Goal: Transaction & Acquisition: Purchase product/service

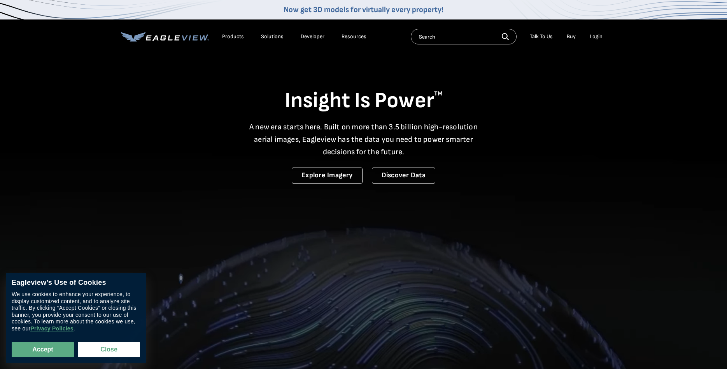
click at [603, 37] on li "Login" at bounding box center [596, 37] width 21 height 12
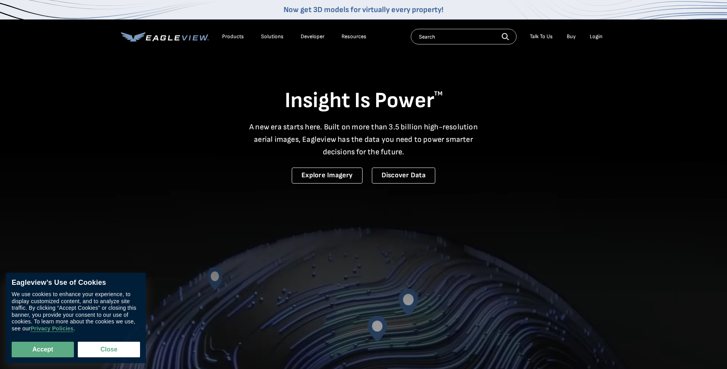
click at [595, 37] on div "Login" at bounding box center [596, 36] width 13 height 7
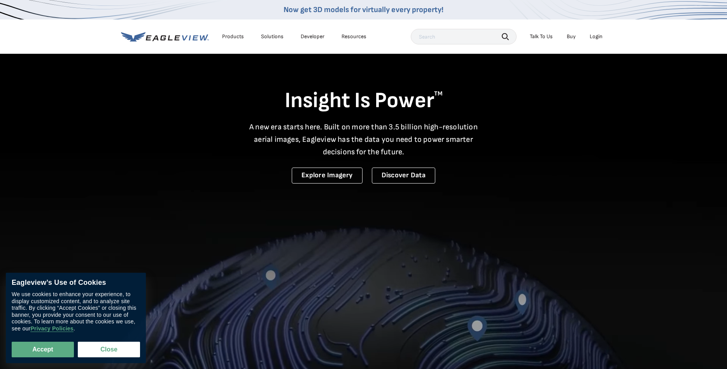
click at [597, 35] on div "Login" at bounding box center [596, 36] width 13 height 7
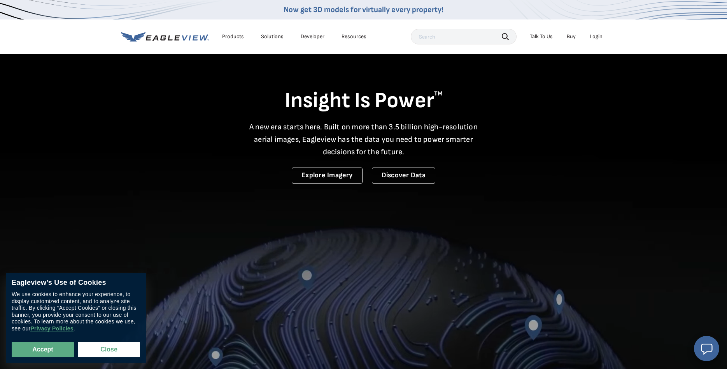
drag, startPoint x: 599, startPoint y: 40, endPoint x: 600, endPoint y: 44, distance: 4.4
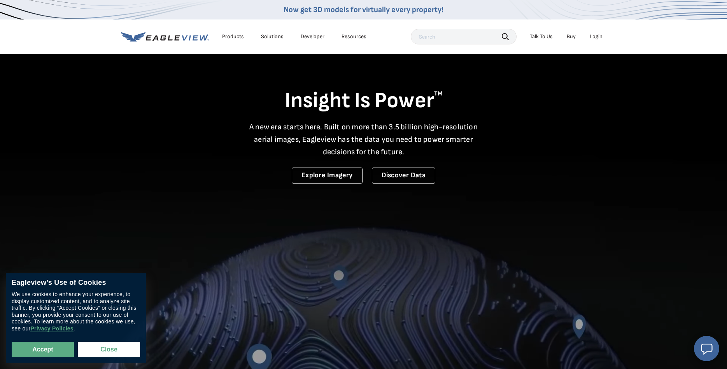
click at [600, 42] on div "Search Talk To Us Buy Login" at bounding box center [509, 37] width 196 height 16
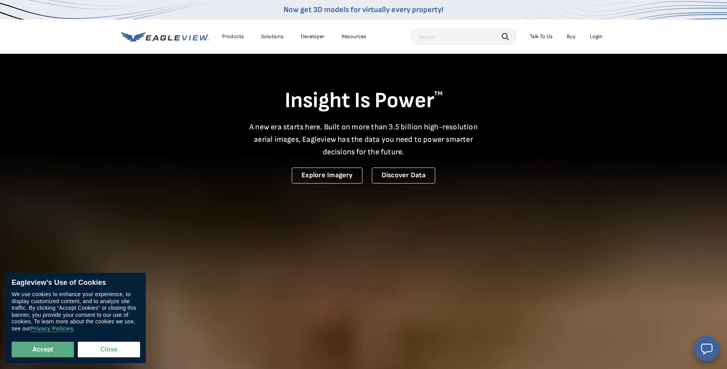
click at [601, 36] on div "Login" at bounding box center [596, 36] width 13 height 7
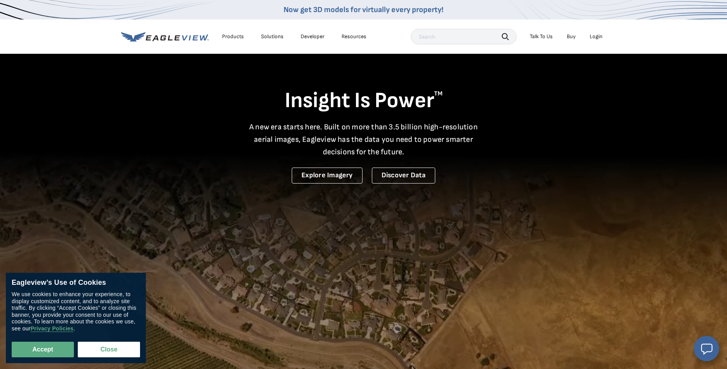
click at [592, 37] on div "Login" at bounding box center [596, 36] width 13 height 7
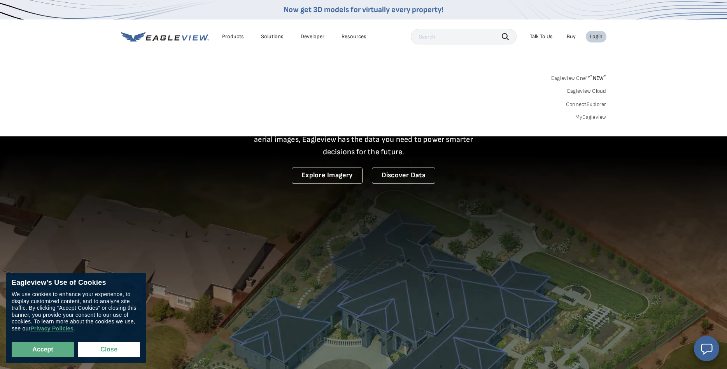
click at [577, 78] on link "Eagleview One™ * NEW *" at bounding box center [578, 76] width 55 height 9
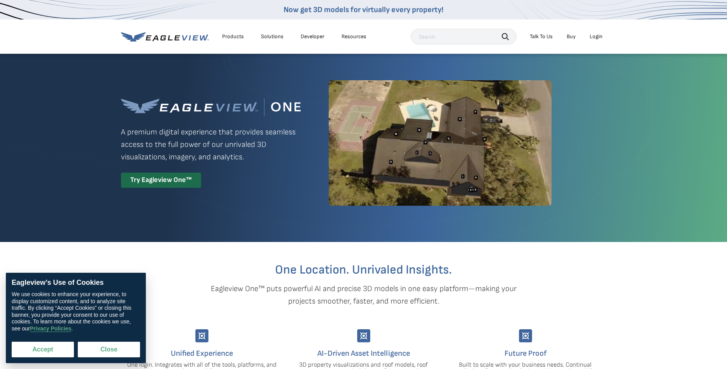
click at [46, 348] on button "Accept" at bounding box center [43, 349] width 62 height 16
checkbox input "true"
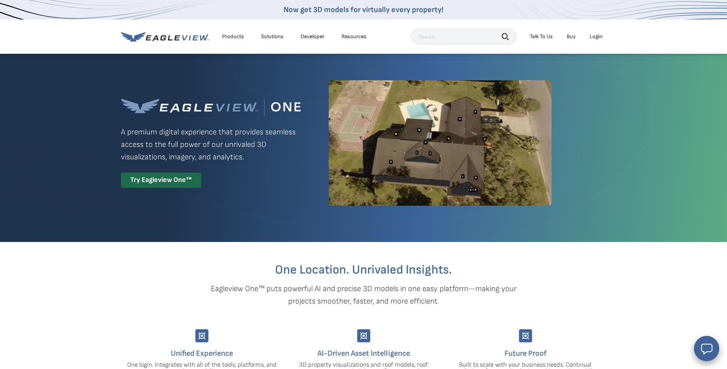
click at [595, 35] on div "Login" at bounding box center [596, 36] width 13 height 7
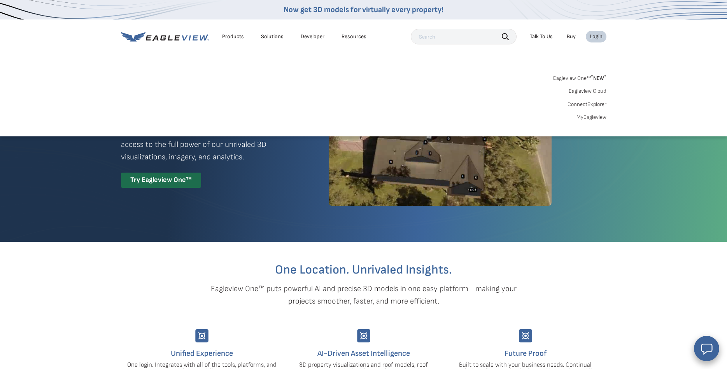
click at [576, 75] on link "Eagleview One™ * NEW *" at bounding box center [579, 76] width 53 height 9
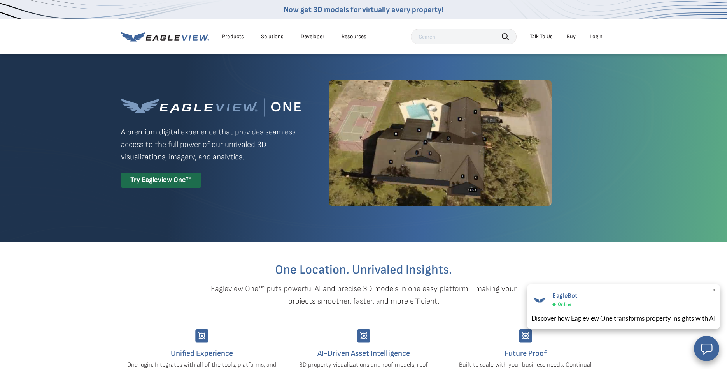
click at [714, 291] on span "×" at bounding box center [714, 290] width 4 height 8
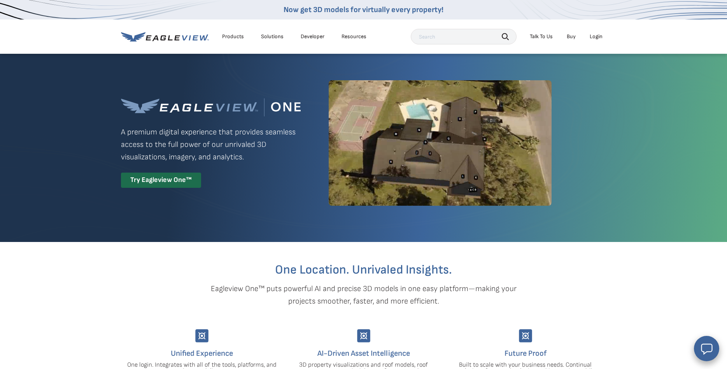
click at [576, 38] on link "Buy" at bounding box center [571, 36] width 9 height 7
click at [599, 37] on div "Login" at bounding box center [596, 36] width 13 height 7
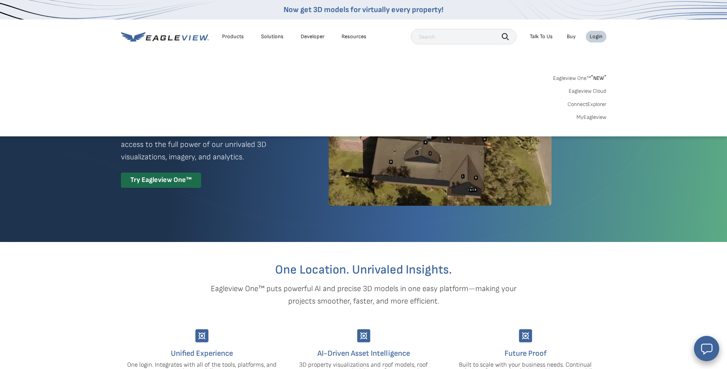
click at [569, 77] on link "Eagleview One™ * NEW *" at bounding box center [579, 76] width 53 height 9
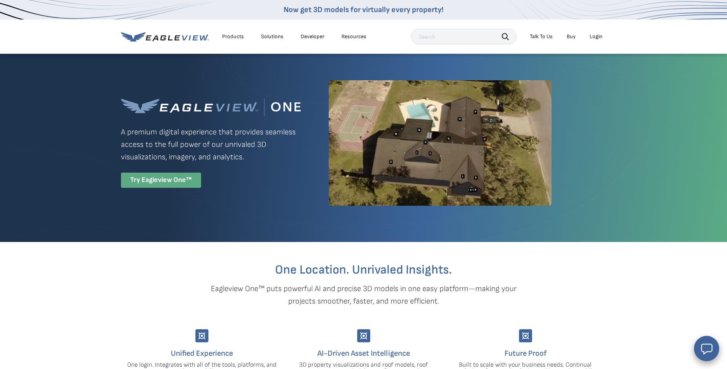
click at [168, 179] on div "Try Eagleview One™" at bounding box center [161, 179] width 80 height 15
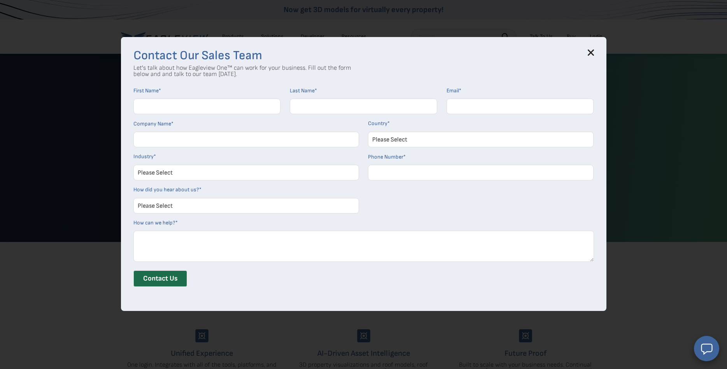
click at [593, 54] on icon at bounding box center [590, 52] width 5 height 5
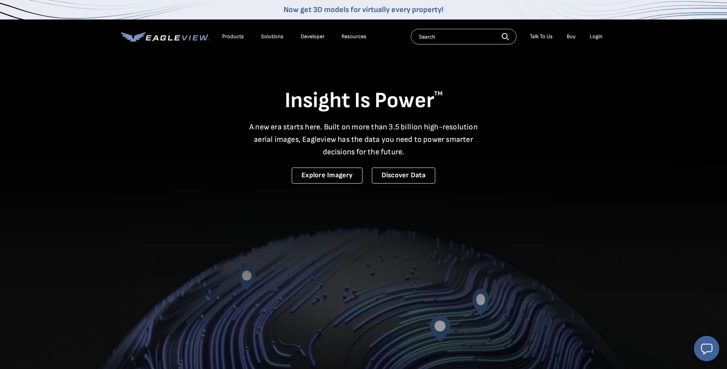
click at [167, 35] on icon at bounding box center [165, 37] width 88 height 10
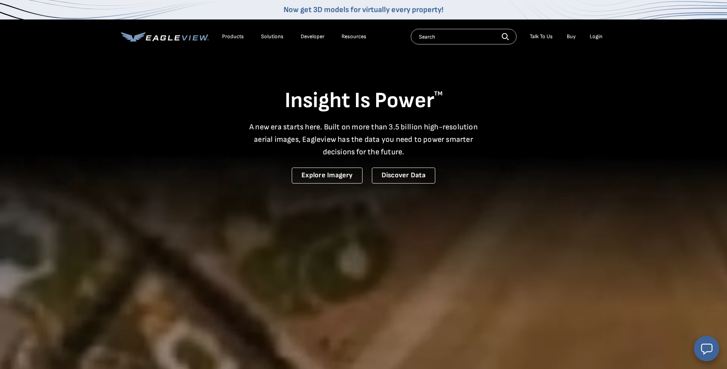
click at [595, 39] on div "Login" at bounding box center [596, 36] width 13 height 7
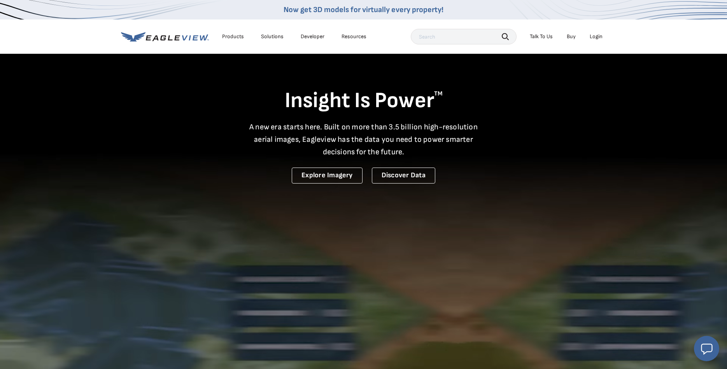
click at [593, 35] on div "Login" at bounding box center [596, 36] width 13 height 7
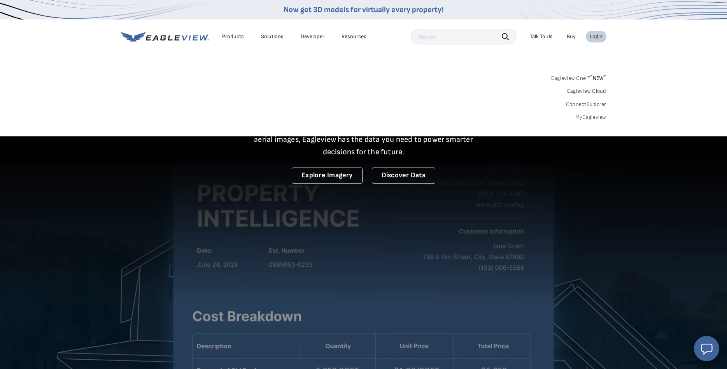
click at [600, 114] on link "MyEagleview" at bounding box center [591, 117] width 31 height 7
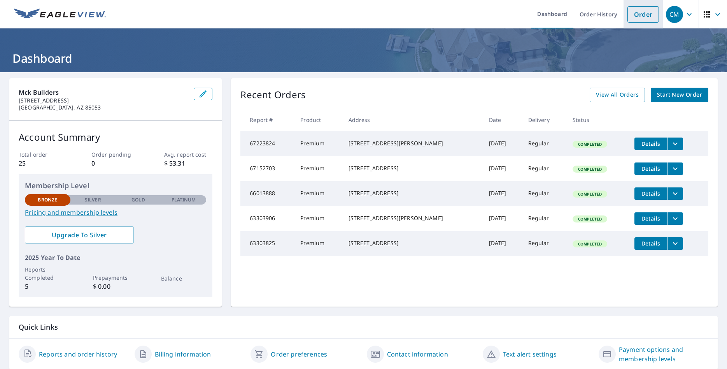
click at [652, 20] on link "Order" at bounding box center [644, 14] width 32 height 16
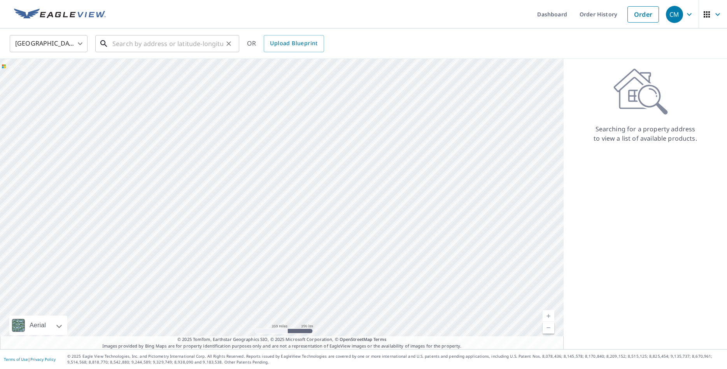
click at [130, 48] on input "text" at bounding box center [167, 44] width 111 height 22
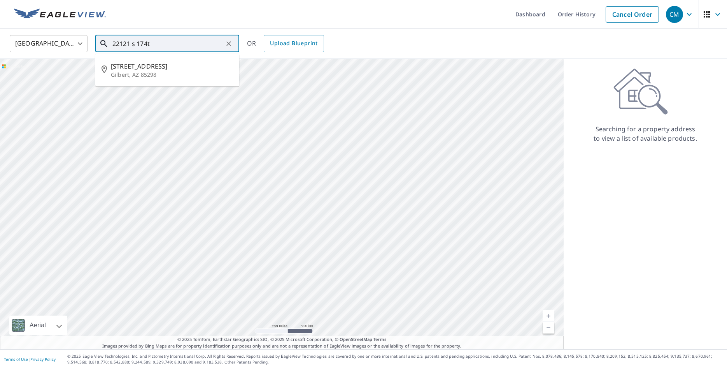
click at [141, 77] on p "Gilbert, AZ 85298" at bounding box center [172, 75] width 122 height 8
type input "[STREET_ADDRESS]"
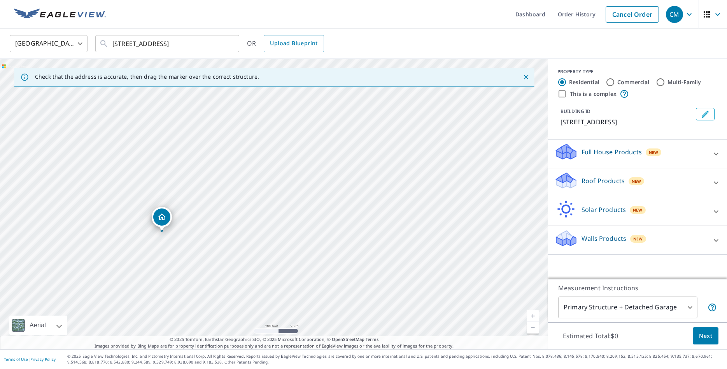
drag, startPoint x: 388, startPoint y: 203, endPoint x: 289, endPoint y: 235, distance: 104.6
click at [289, 235] on div "[STREET_ADDRESS]" at bounding box center [274, 204] width 548 height 290
drag, startPoint x: 278, startPoint y: 230, endPoint x: 290, endPoint y: 223, distance: 13.8
click at [290, 223] on div "[STREET_ADDRESS]" at bounding box center [274, 204] width 548 height 290
click at [603, 183] on p "Roof Products" at bounding box center [603, 180] width 43 height 9
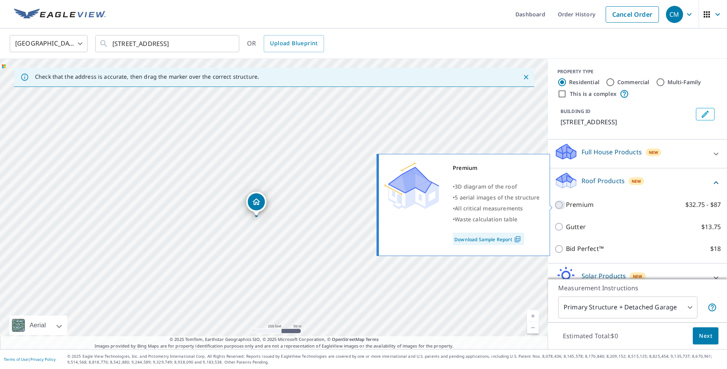
click at [562, 206] on input "Premium $32.75 - $87" at bounding box center [561, 204] width 12 height 9
checkbox input "true"
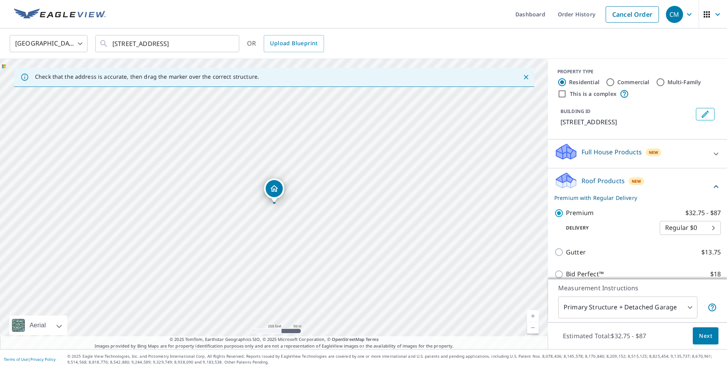
click at [705, 334] on span "Next" at bounding box center [705, 336] width 13 height 10
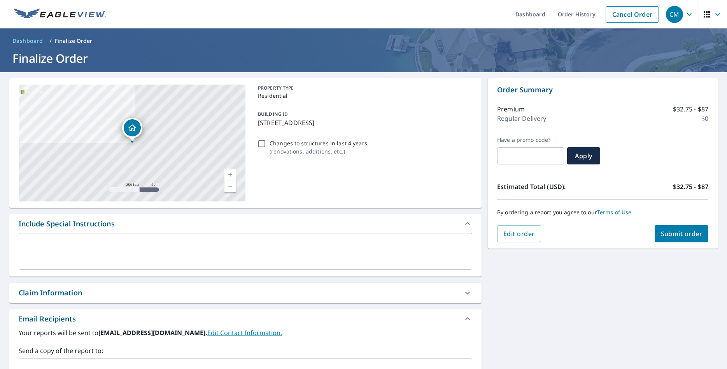
click at [689, 238] on button "Submit order" at bounding box center [682, 233] width 54 height 17
